Goal: Task Accomplishment & Management: Manage account settings

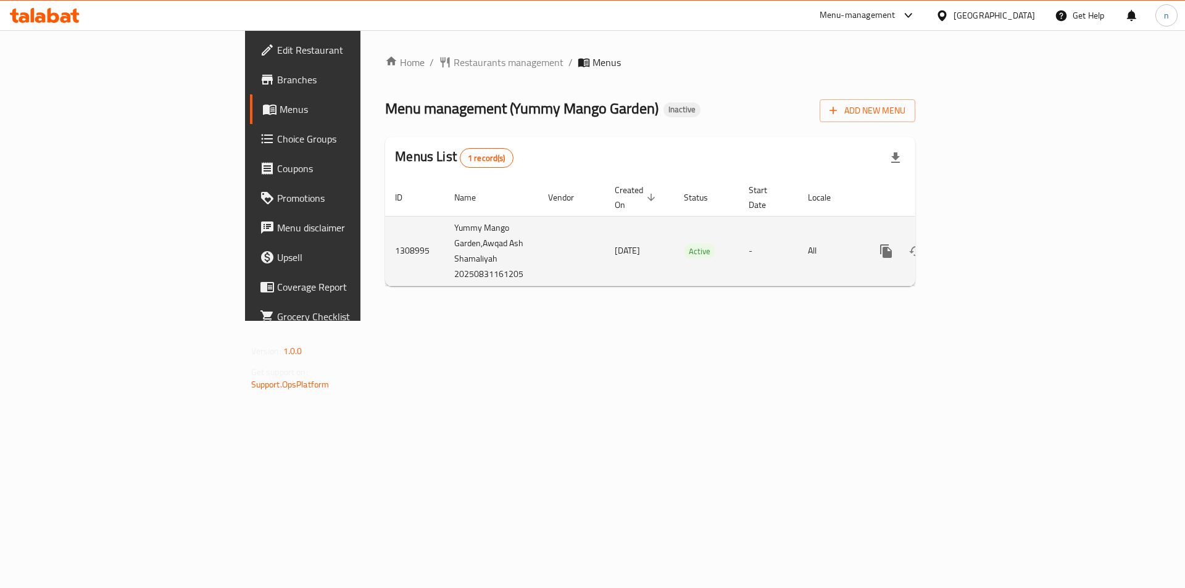
click at [990, 240] on link "enhanced table" at bounding box center [975, 251] width 30 height 30
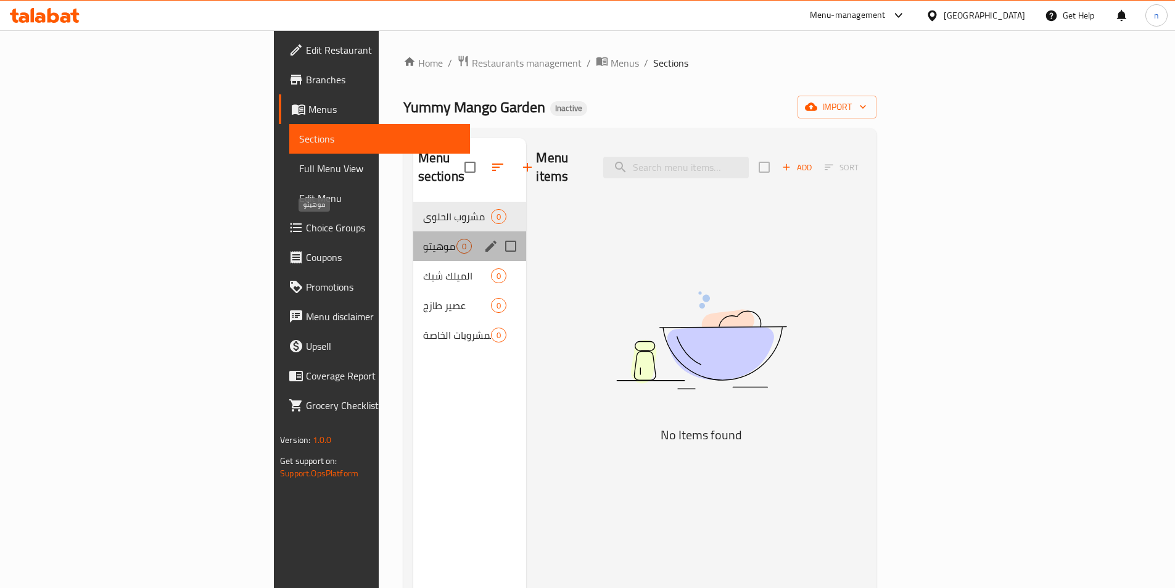
click at [423, 239] on span "موهيتو" at bounding box center [440, 246] width 34 height 15
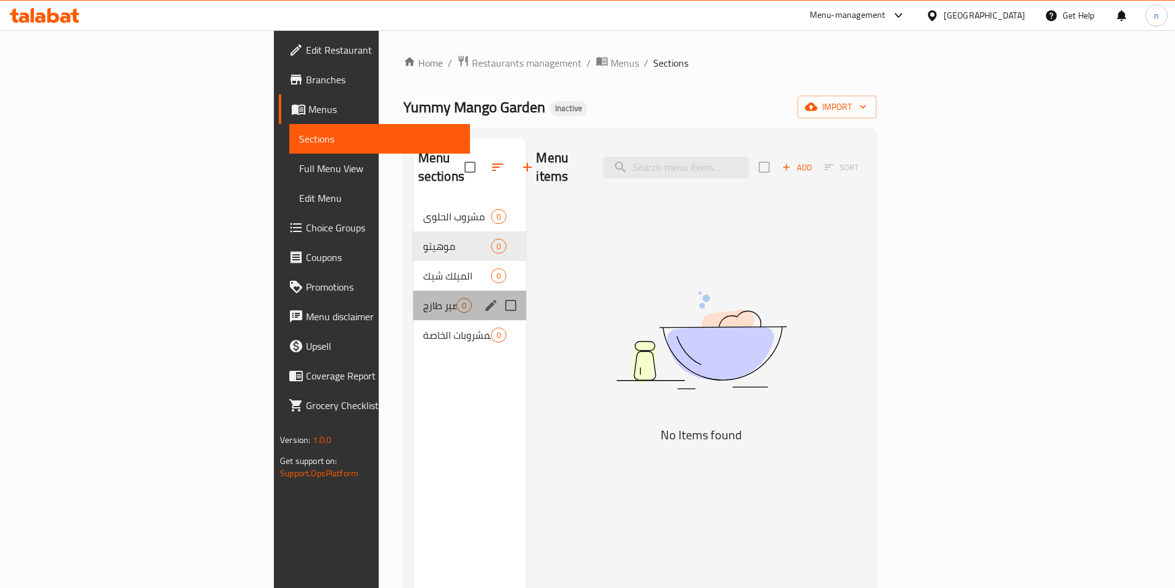
click at [413, 291] on div "عصير طازج 0" at bounding box center [470, 306] width 114 height 30
click at [423, 239] on span "موهيتو" at bounding box center [440, 246] width 34 height 15
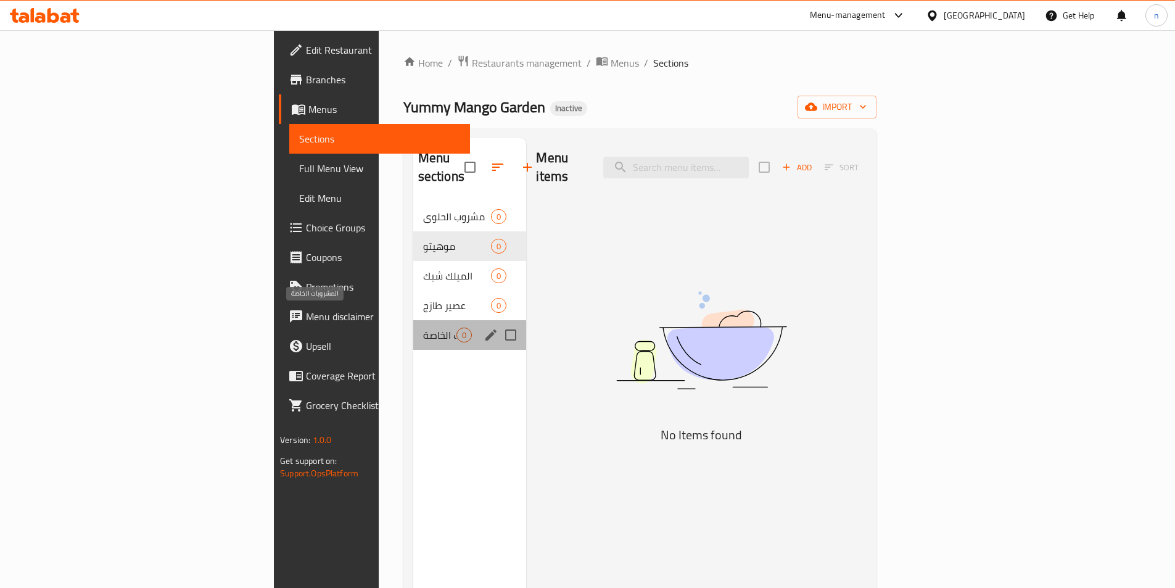
click at [423, 328] on span "المشروبات الخاصة" at bounding box center [440, 335] width 34 height 15
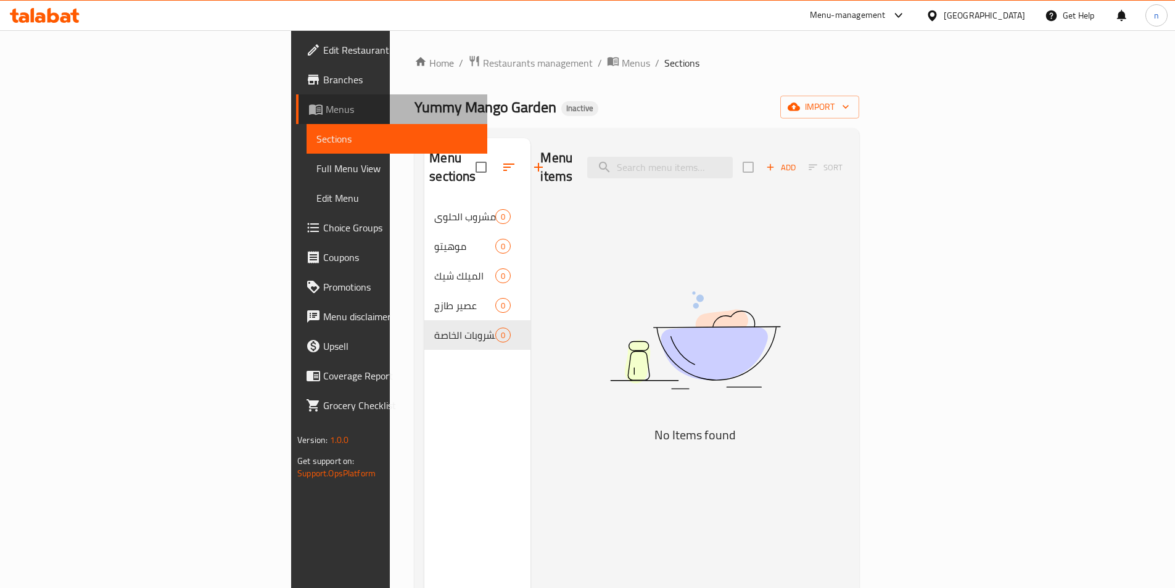
click at [326, 107] on span "Menus" at bounding box center [402, 109] width 152 height 15
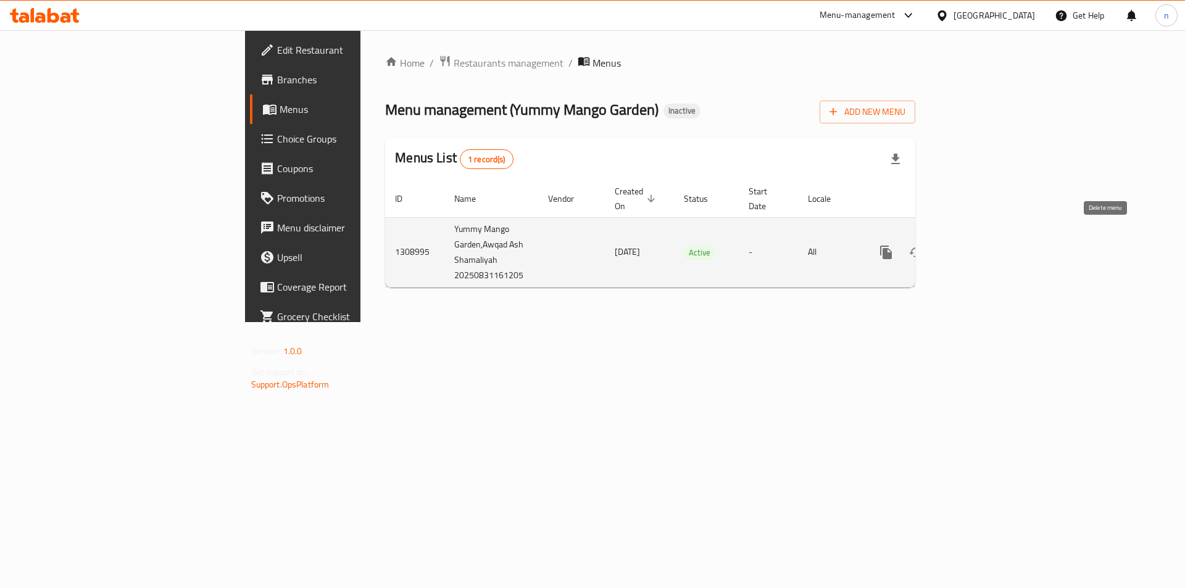
click at [960, 247] on button "enhanced table" at bounding box center [945, 253] width 30 height 30
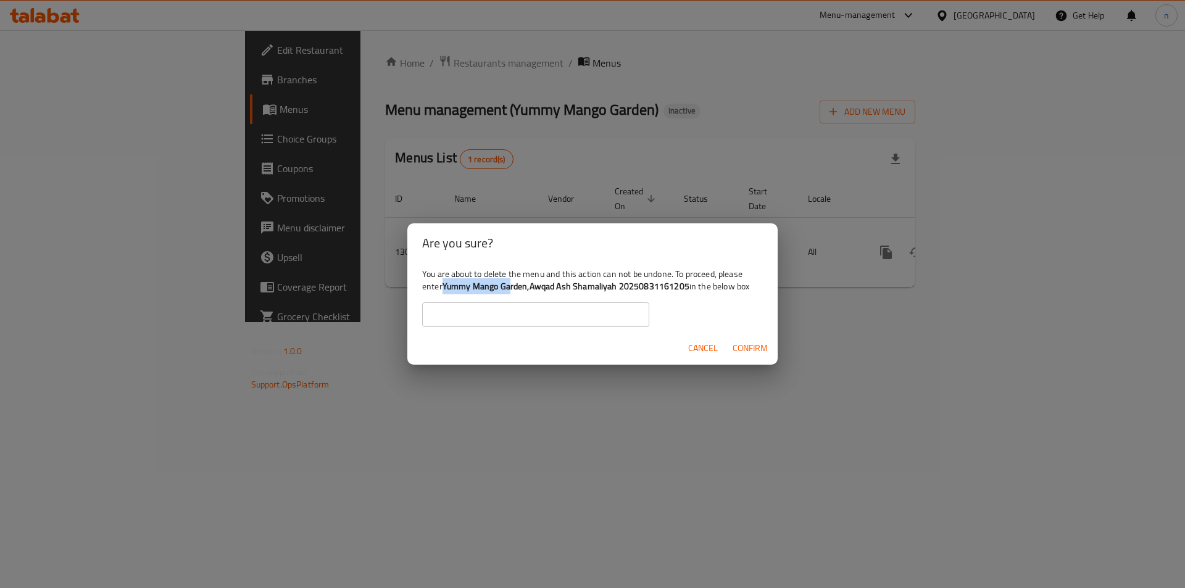
drag, startPoint x: 442, startPoint y: 288, endPoint x: 511, endPoint y: 292, distance: 69.2
click at [511, 292] on div "You are about to delete the menu and this action can not be undone. To proceed,…" at bounding box center [592, 297] width 370 height 69
click at [473, 287] on b "Yummy Mango Garden,Awqad Ash Shamaliyah 20250831161205" at bounding box center [565, 286] width 247 height 16
drag, startPoint x: 444, startPoint y: 283, endPoint x: 688, endPoint y: 287, distance: 244.3
click at [688, 287] on div "You are about to delete the menu and this action can not be undone. To proceed,…" at bounding box center [592, 297] width 370 height 69
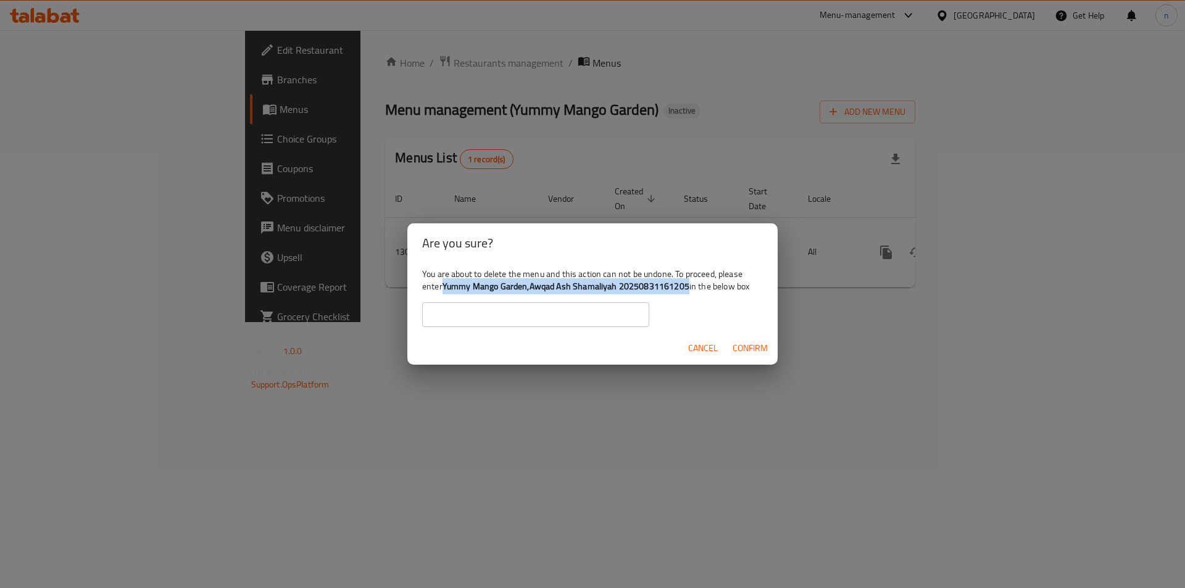
copy b "Yummy Mango Garden,Awqad Ash Shamaliyah 20250831161205"
click at [547, 316] on input "text" at bounding box center [535, 314] width 227 height 25
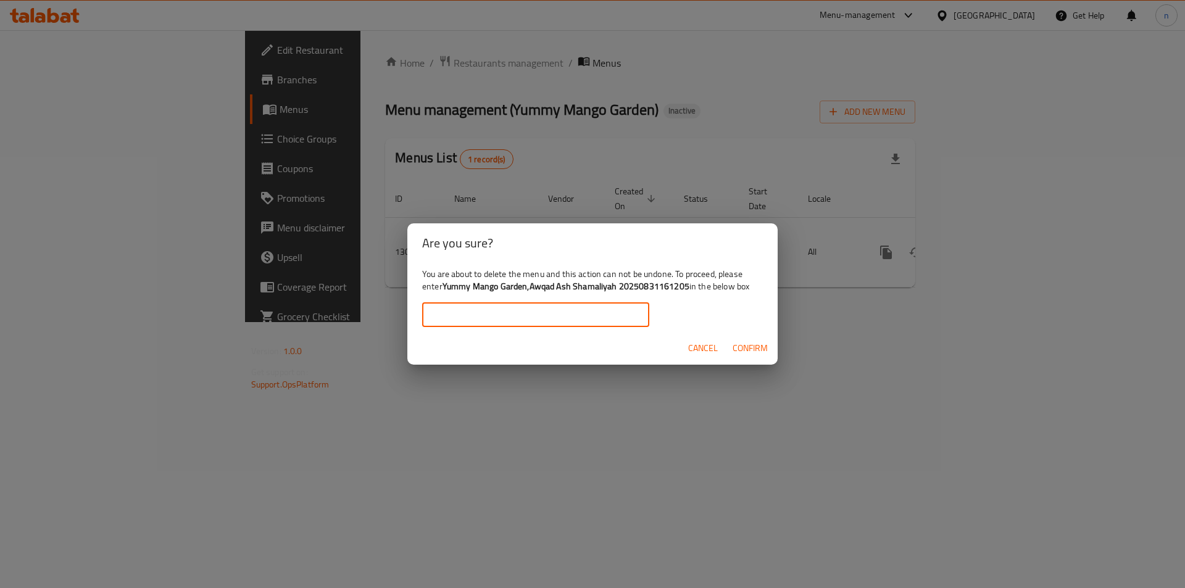
paste input "Yummy Mango Garden,Awqad Ash Shamaliyah 20250831161205"
type input "Yummy Mango Garden,Awqad Ash Shamaliyah 20250831161205"
click at [766, 347] on span "Confirm" at bounding box center [749, 348] width 35 height 15
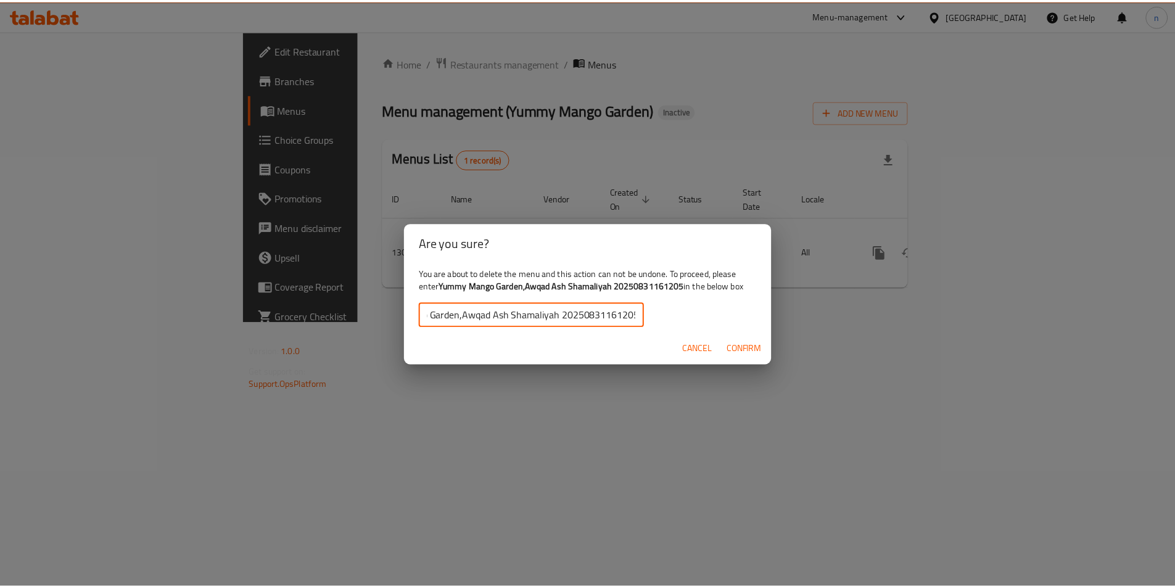
scroll to position [0, 0]
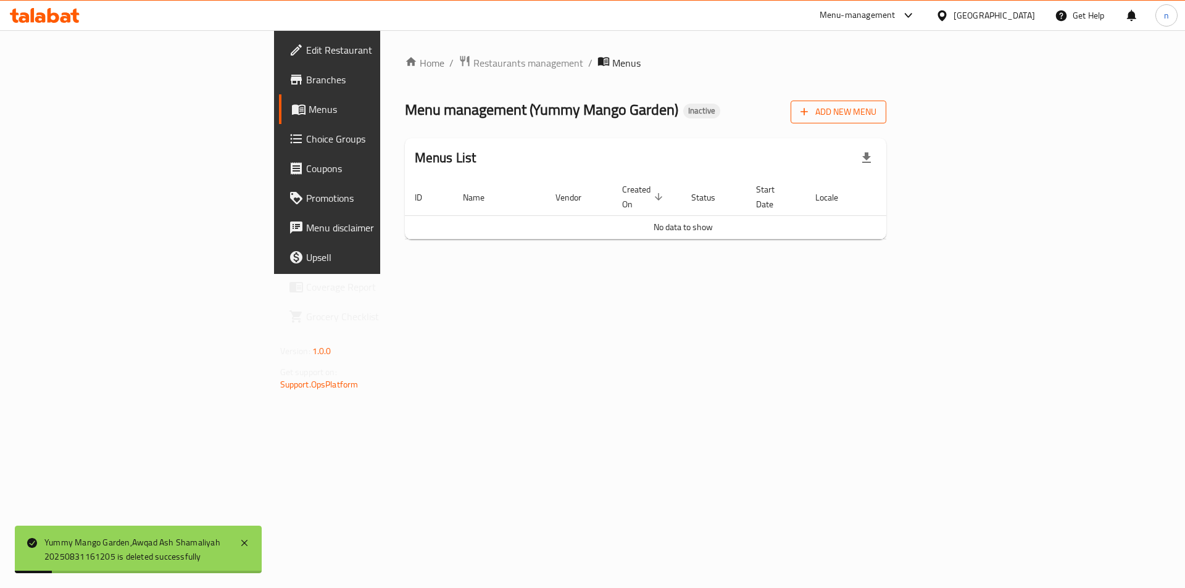
click at [876, 112] on span "Add New Menu" at bounding box center [838, 111] width 76 height 15
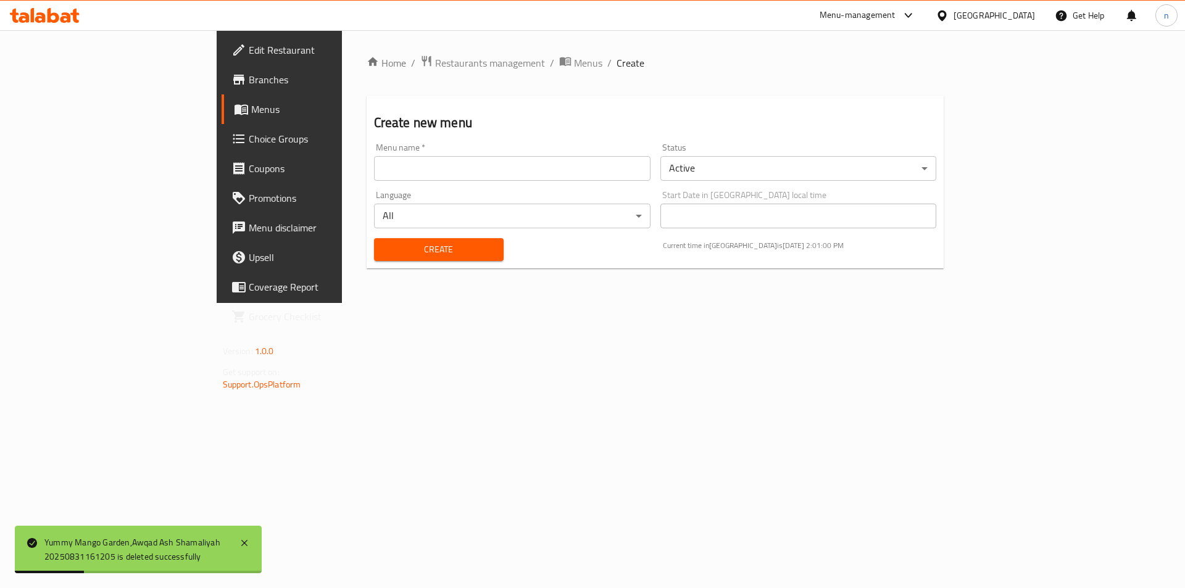
click at [624, 160] on input "text" at bounding box center [512, 168] width 276 height 25
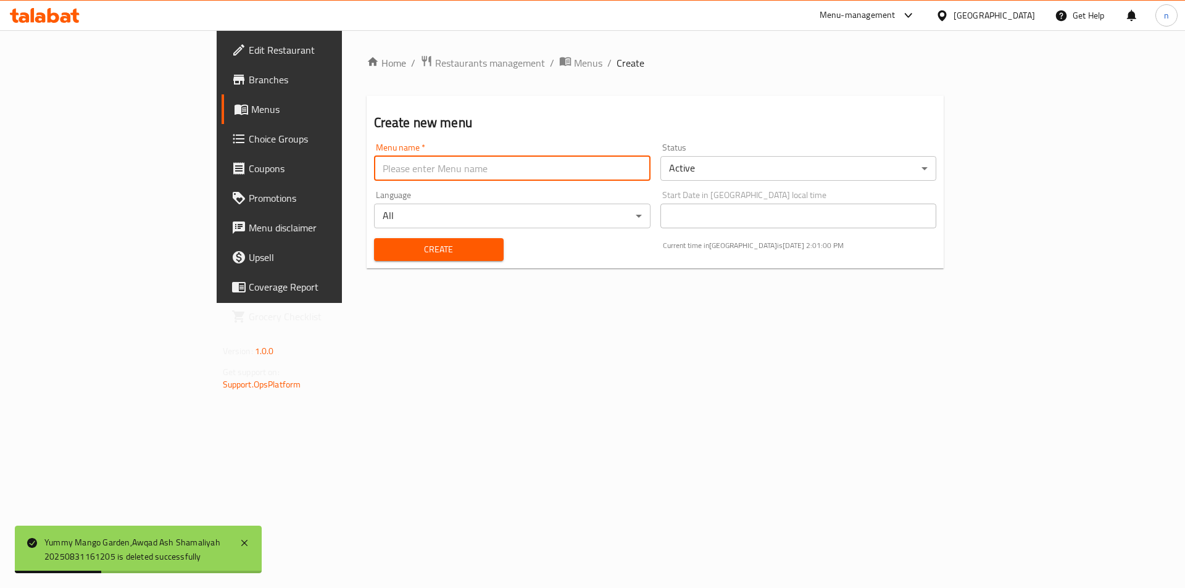
click at [777, 0] on html "Yummy [GEOGRAPHIC_DATA],Awqad Ash Shamaliyah 20250831161205 is deleted successf…" at bounding box center [592, 294] width 1185 height 588
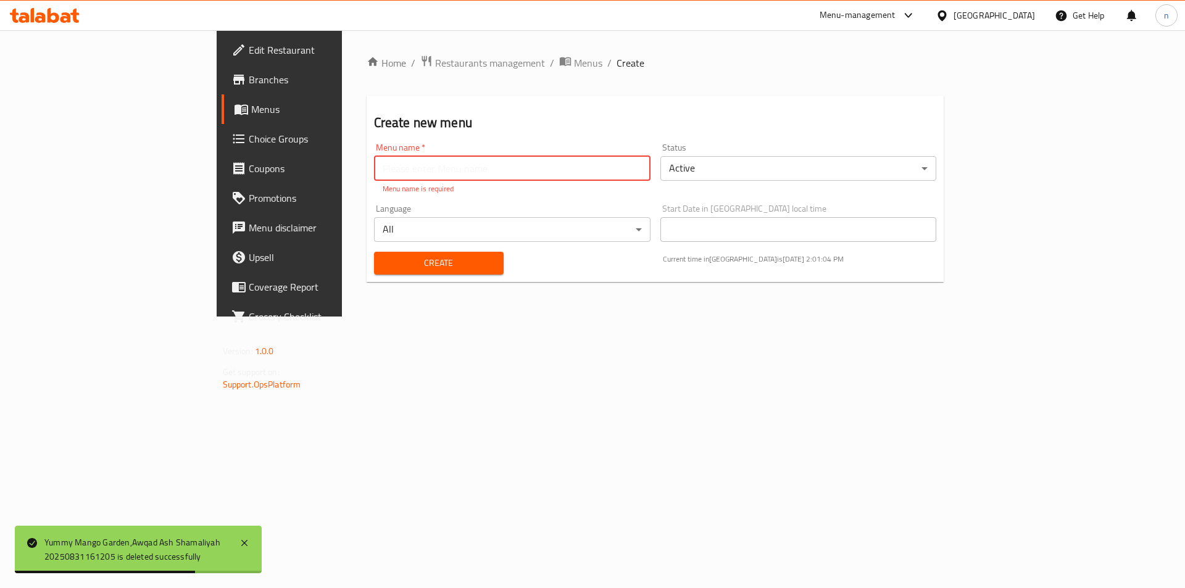
click at [374, 160] on input "text" at bounding box center [512, 168] width 276 height 25
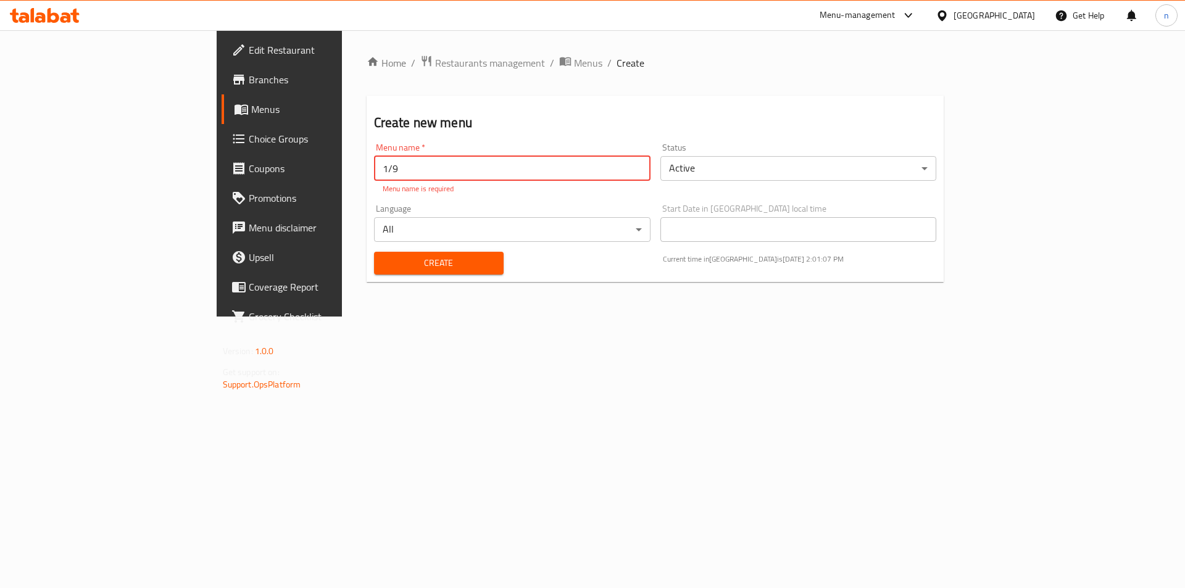
type input "1/9"
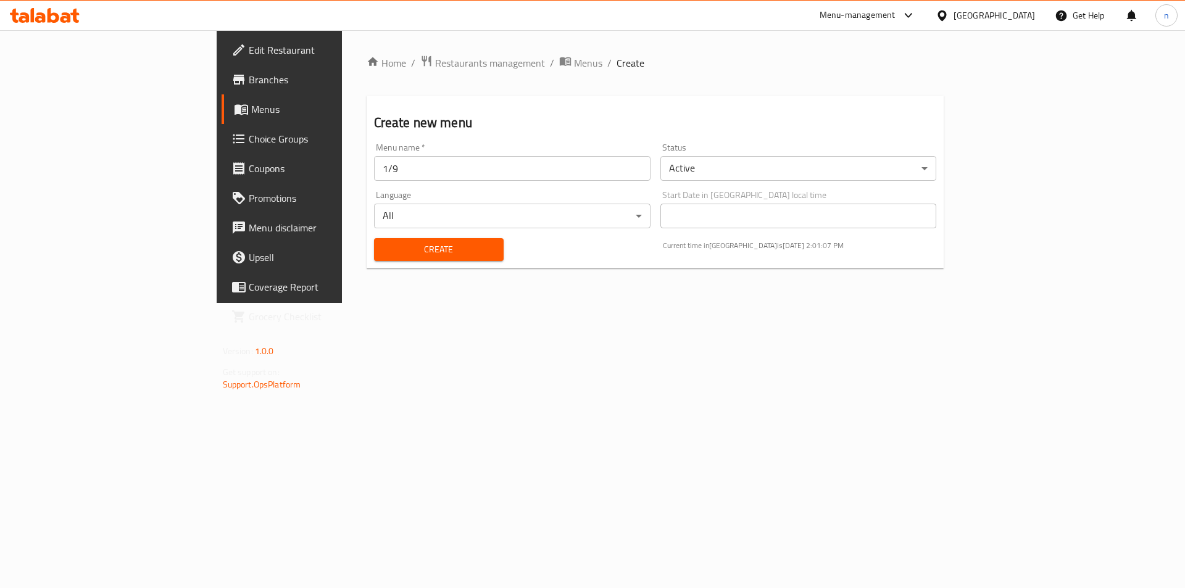
click at [366, 262] on div "Create" at bounding box center [438, 250] width 144 height 38
click at [384, 250] on span "Create" at bounding box center [439, 249] width 110 height 15
click at [251, 110] on span "Menus" at bounding box center [328, 109] width 154 height 15
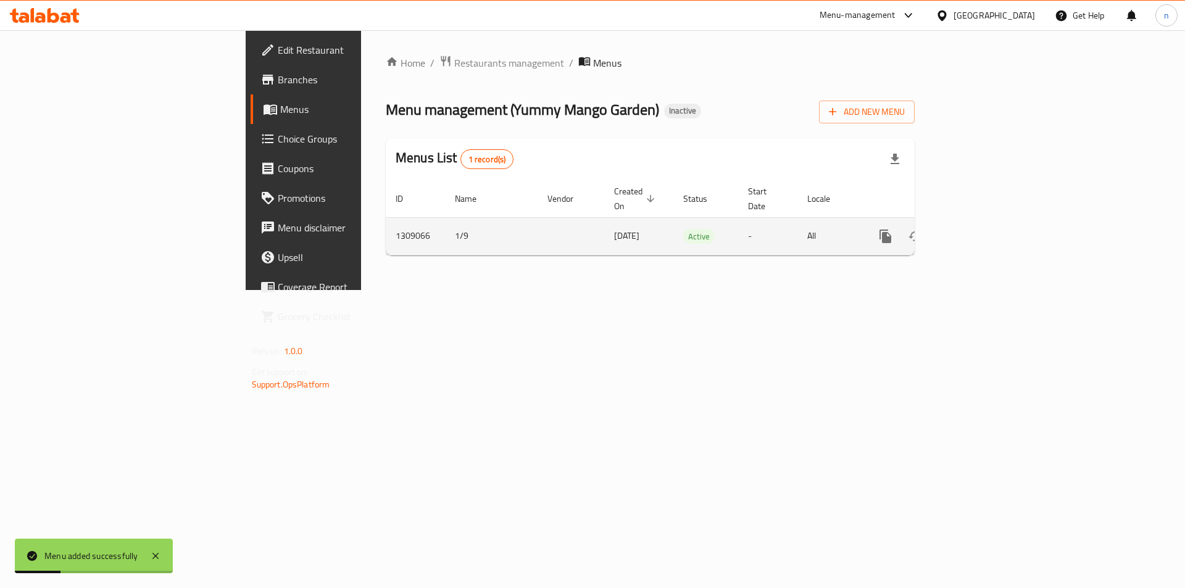
click at [989, 221] on link "enhanced table" at bounding box center [974, 236] width 30 height 30
